Goal: Entertainment & Leisure: Browse casually

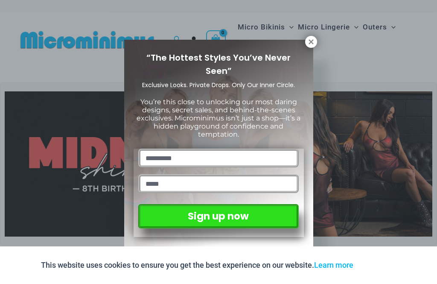
click at [312, 40] on icon at bounding box center [310, 41] width 5 height 5
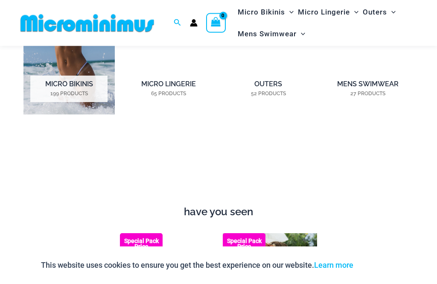
scroll to position [623, 0]
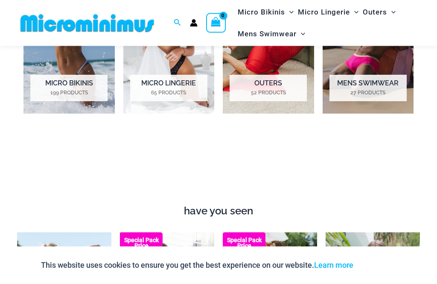
click at [152, 81] on h2 "Micro Lingerie 65 Products" at bounding box center [168, 88] width 77 height 26
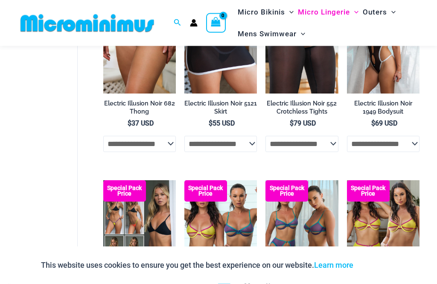
scroll to position [1688, 0]
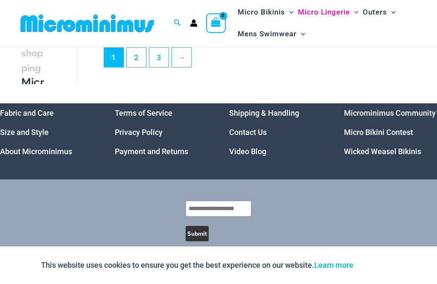
click at [238, 156] on link "Video Blog" at bounding box center [247, 151] width 37 height 9
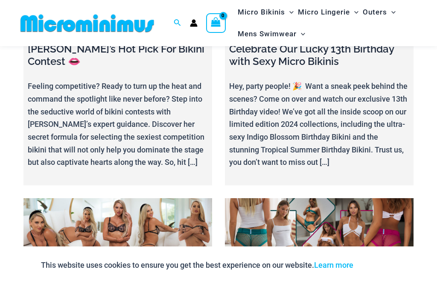
scroll to position [2495, 0]
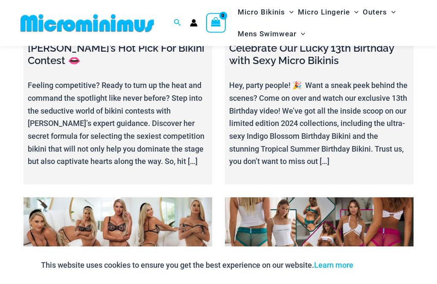
click at [274, 268] on h4 "Melissa & Lauren: Rocking their Sexy Peek-A-Booty Shorts" at bounding box center [319, 286] width 180 height 37
click at [264, 197] on link at bounding box center [319, 230] width 188 height 66
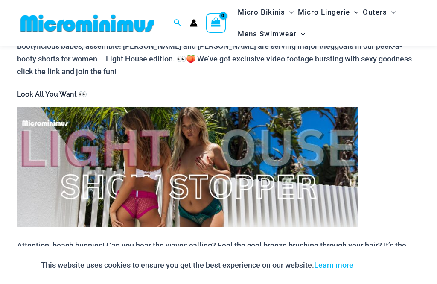
scroll to position [348, 0]
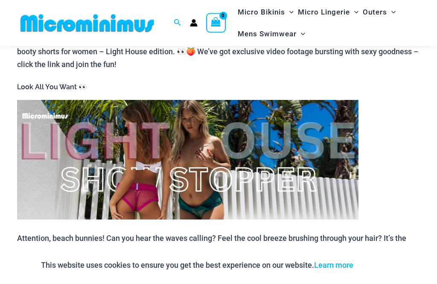
click at [279, 164] on img at bounding box center [187, 159] width 341 height 119
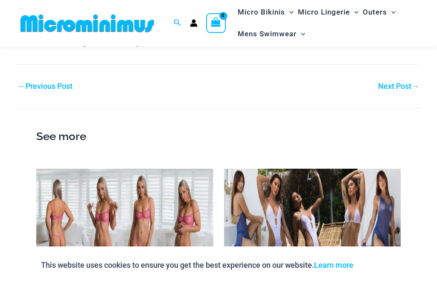
scroll to position [963, 0]
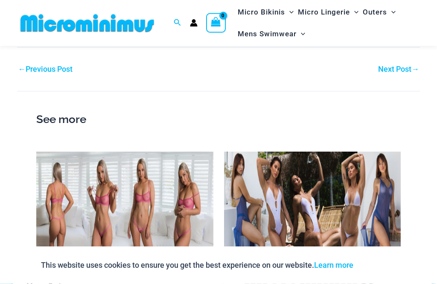
click at [58, 178] on img at bounding box center [124, 201] width 177 height 99
